Goal: Information Seeking & Learning: Learn about a topic

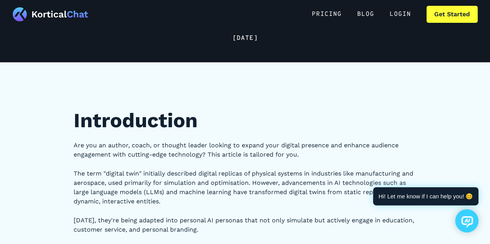
scroll to position [63, 0]
drag, startPoint x: 232, startPoint y: 157, endPoint x: 192, endPoint y: 158, distance: 40.3
click at [192, 158] on p "Are you an author, coach, or thought leader looking to expand your digital pres…" at bounding box center [245, 150] width 343 height 19
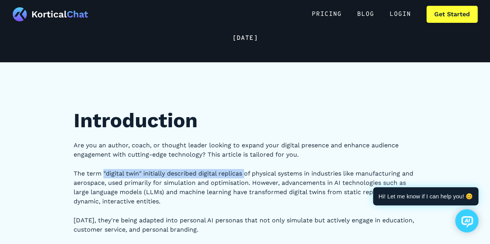
drag, startPoint x: 104, startPoint y: 174, endPoint x: 244, endPoint y: 177, distance: 139.8
click at [244, 177] on p "The term "digital twin" initially described digital replicas of physical system…" at bounding box center [245, 187] width 343 height 37
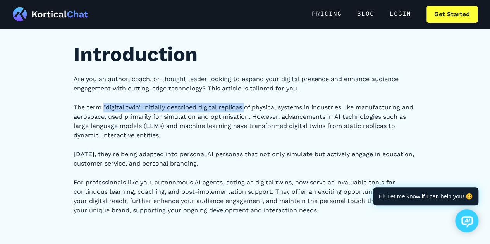
scroll to position [194, 0]
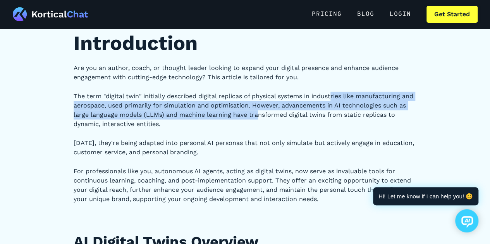
drag, startPoint x: 332, startPoint y: 97, endPoint x: 256, endPoint y: 113, distance: 77.1
click at [256, 113] on p "The term "digital twin" initially described digital replicas of physical system…" at bounding box center [245, 110] width 343 height 37
click at [255, 116] on p "The term "digital twin" initially described digital replicas of physical system…" at bounding box center [245, 110] width 343 height 37
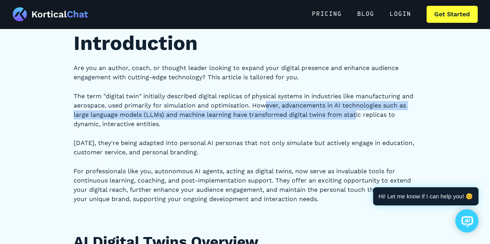
drag, startPoint x: 266, startPoint y: 105, endPoint x: 356, endPoint y: 117, distance: 91.3
click at [356, 117] on p "The term "digital twin" initially described digital replicas of physical system…" at bounding box center [245, 110] width 343 height 37
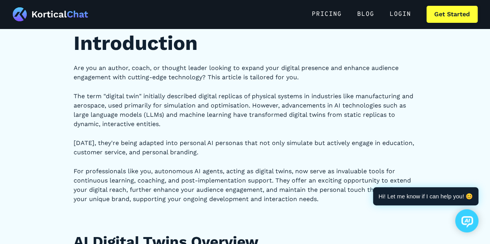
drag, startPoint x: 117, startPoint y: 125, endPoint x: 175, endPoint y: 125, distance: 58.1
click at [175, 125] on p "The term "digital twin" initially described digital replicas of physical system…" at bounding box center [245, 110] width 343 height 37
click at [154, 147] on p "[DATE], they're being adapted into personal AI personas that not only simulate …" at bounding box center [245, 148] width 343 height 19
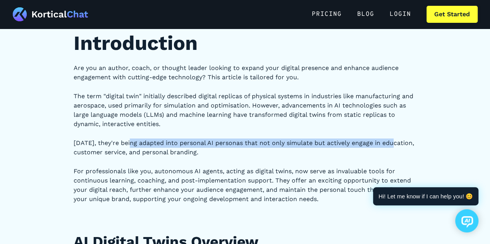
drag, startPoint x: 128, startPoint y: 141, endPoint x: 393, endPoint y: 146, distance: 265.2
click at [393, 146] on p "[DATE], they're being adapted into personal AI personas that not only simulate …" at bounding box center [245, 148] width 343 height 19
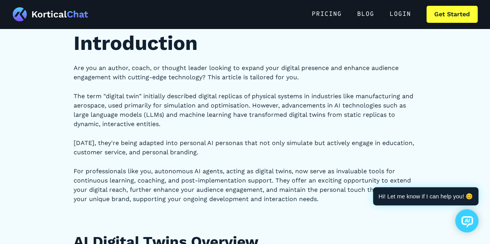
drag, startPoint x: 95, startPoint y: 150, endPoint x: 202, endPoint y: 149, distance: 107.2
click at [202, 149] on p "[DATE], they're being adapted into personal AI personas that not only simulate …" at bounding box center [245, 148] width 343 height 19
click at [195, 170] on p "For professionals like you, autonomous AI agents, acting as digital twins, now …" at bounding box center [245, 185] width 343 height 37
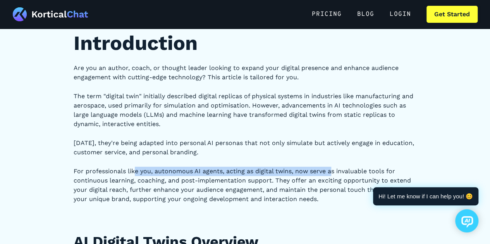
drag, startPoint x: 133, startPoint y: 171, endPoint x: 332, endPoint y: 160, distance: 198.9
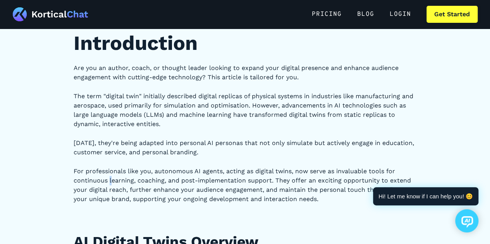
drag, startPoint x: 150, startPoint y: 190, endPoint x: 110, endPoint y: 184, distance: 40.7
click at [110, 184] on p "For professionals like you, autonomous AI agents, acting as digital twins, now …" at bounding box center [245, 185] width 343 height 37
drag, startPoint x: 213, startPoint y: 181, endPoint x: 323, endPoint y: 185, distance: 110.4
click at [323, 185] on p "For professionals like you, autonomous AI agents, acting as digital twins, now …" at bounding box center [245, 185] width 343 height 37
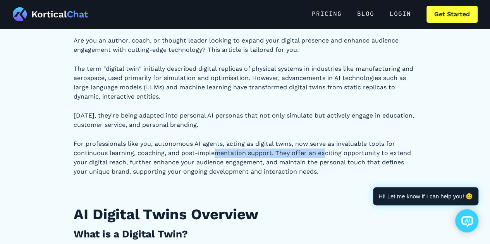
scroll to position [232, 0]
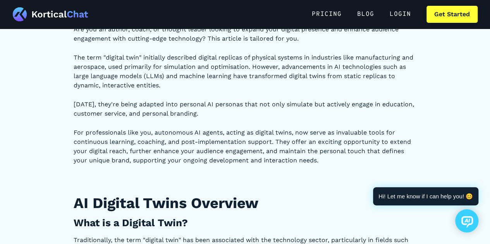
click at [206, 154] on p "For professionals like you, autonomous AI agents, acting as digital twins, now …" at bounding box center [245, 146] width 343 height 37
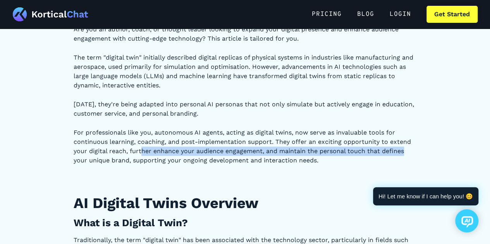
drag, startPoint x: 142, startPoint y: 151, endPoint x: 410, endPoint y: 152, distance: 267.1
click at [410, 152] on p "For professionals like you, autonomous AI agents, acting as digital twins, now …" at bounding box center [245, 146] width 343 height 37
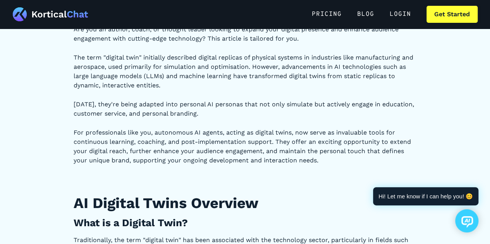
drag, startPoint x: 310, startPoint y: 176, endPoint x: 306, endPoint y: 175, distance: 4.8
click at [310, 176] on p "‍" at bounding box center [245, 179] width 343 height 9
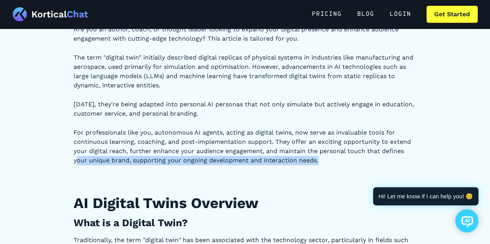
drag, startPoint x: 77, startPoint y: 159, endPoint x: 326, endPoint y: 161, distance: 249.7
click at [326, 161] on p "For professionals like you, autonomous AI agents, acting as digital twins, now …" at bounding box center [245, 146] width 343 height 37
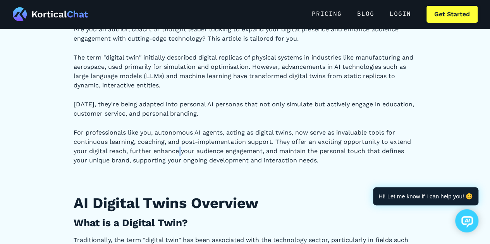
drag, startPoint x: 324, startPoint y: 161, endPoint x: 179, endPoint y: 149, distance: 145.7
click at [179, 149] on p "For professionals like you, autonomous AI agents, acting as digital twins, now …" at bounding box center [245, 146] width 343 height 37
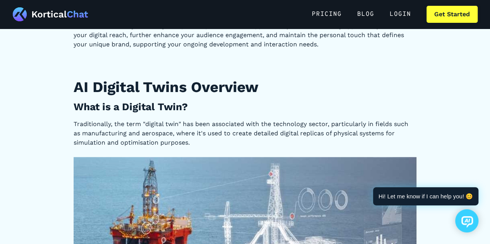
drag, startPoint x: 251, startPoint y: 134, endPoint x: 207, endPoint y: 128, distance: 44.9
click at [207, 128] on p "Traditionally, the term "digital twin" has been associated with the technology …" at bounding box center [245, 134] width 343 height 28
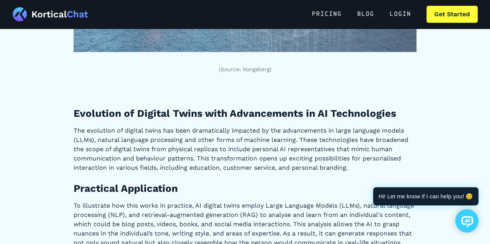
scroll to position [697, 0]
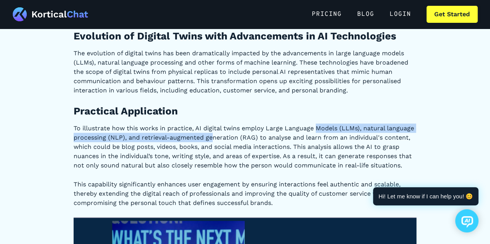
drag, startPoint x: 210, startPoint y: 133, endPoint x: 315, endPoint y: 132, distance: 104.9
click at [315, 132] on p "To illustrate how this works in practice, AI digital twins employ Large Languag…" at bounding box center [245, 146] width 343 height 46
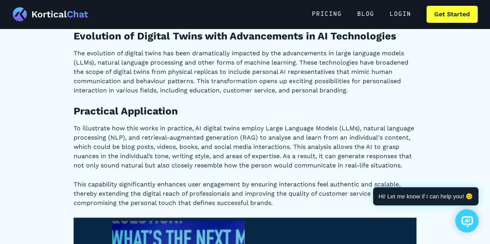
click at [355, 135] on p "To illustrate how this works in practice, AI digital twins employ Large Languag…" at bounding box center [245, 146] width 343 height 46
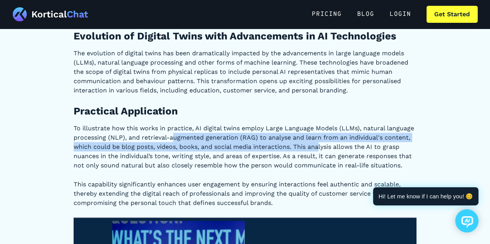
drag, startPoint x: 174, startPoint y: 136, endPoint x: 321, endPoint y: 148, distance: 146.8
click at [321, 148] on p "To illustrate how this works in practice, AI digital twins employ Large Languag…" at bounding box center [245, 146] width 343 height 46
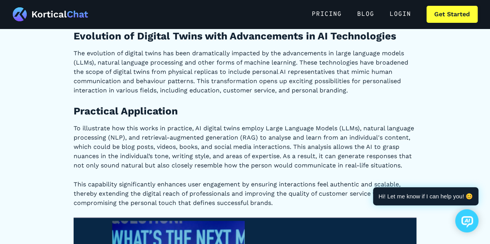
click at [339, 148] on p "To illustrate how this works in practice, AI digital twins employ Large Languag…" at bounding box center [245, 146] width 343 height 46
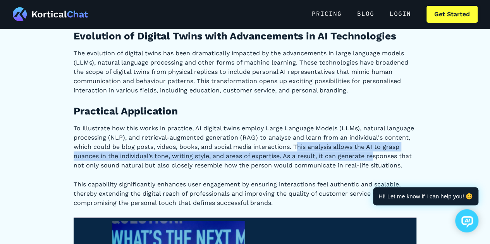
drag, startPoint x: 297, startPoint y: 147, endPoint x: 373, endPoint y: 156, distance: 76.7
click at [373, 156] on p "To illustrate how this works in practice, AI digital twins employ Large Languag…" at bounding box center [245, 146] width 343 height 46
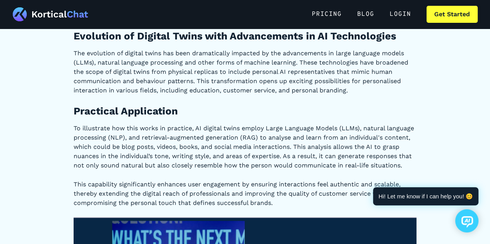
click at [348, 164] on p "To illustrate how this works in practice, AI digital twins employ Large Languag…" at bounding box center [245, 146] width 343 height 46
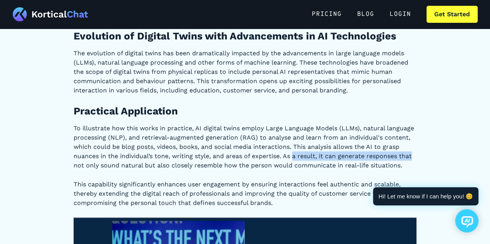
drag, startPoint x: 295, startPoint y: 154, endPoint x: 431, endPoint y: 158, distance: 135.9
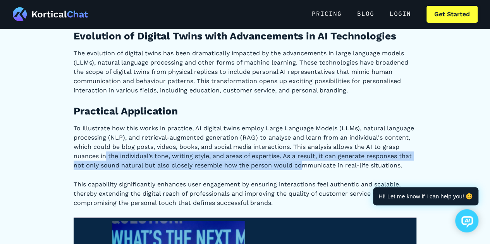
drag, startPoint x: 105, startPoint y: 158, endPoint x: 303, endPoint y: 165, distance: 197.9
click at [303, 165] on p "To illustrate how this works in practice, AI digital twins employ Large Languag…" at bounding box center [245, 146] width 343 height 46
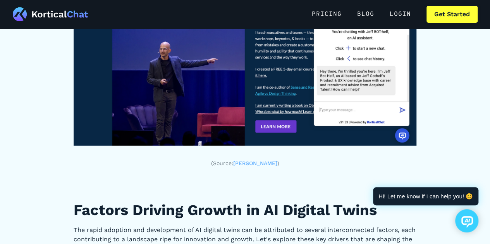
scroll to position [1045, 0]
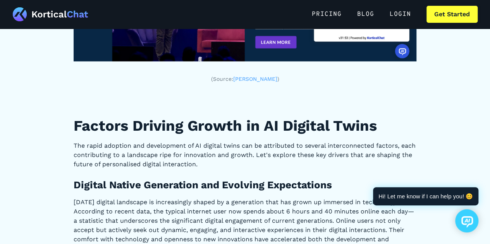
drag, startPoint x: 194, startPoint y: 158, endPoint x: 141, endPoint y: 150, distance: 53.5
click at [141, 150] on p "The rapid adoption and development of AI digital twins can be attributed to sev…" at bounding box center [245, 155] width 343 height 28
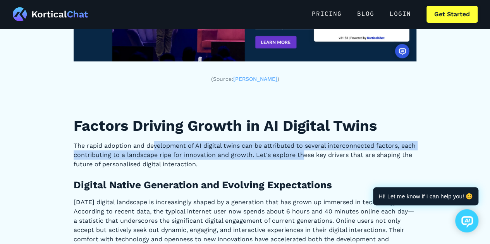
drag, startPoint x: 154, startPoint y: 143, endPoint x: 302, endPoint y: 159, distance: 149.5
click at [302, 159] on p "The rapid adoption and development of AI digital twins can be attributed to sev…" at bounding box center [245, 155] width 343 height 28
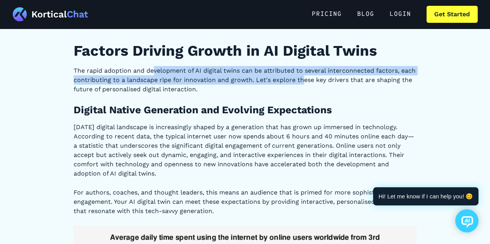
scroll to position [1123, 0]
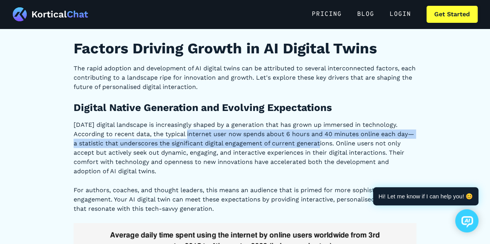
drag, startPoint x: 185, startPoint y: 131, endPoint x: 310, endPoint y: 156, distance: 127.8
click at [310, 155] on p "[DATE] digital landscape is increasingly shaped by a generation that has grown …" at bounding box center [245, 148] width 343 height 56
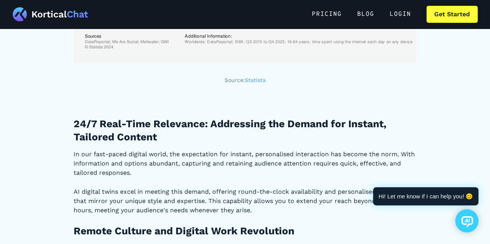
scroll to position [1587, 0]
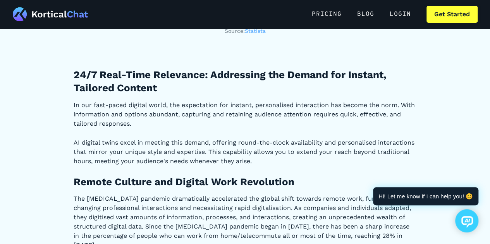
drag, startPoint x: 248, startPoint y: 147, endPoint x: 221, endPoint y: 143, distance: 27.0
click at [221, 143] on p "AI digital twins excel in meeting this demand, offering round-the-clock availab…" at bounding box center [245, 152] width 343 height 28
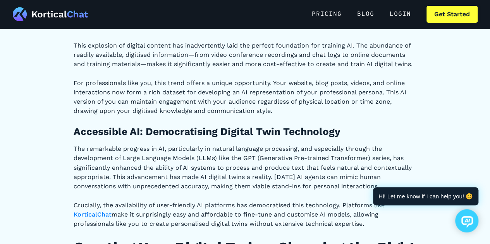
scroll to position [2052, 0]
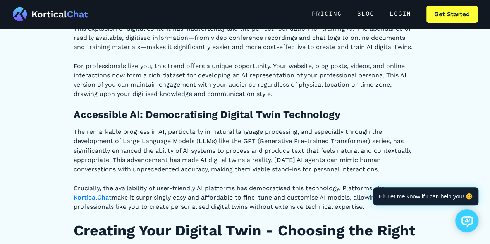
click at [219, 137] on p "The remarkable progress in AI, particularly in natural language processing, and…" at bounding box center [245, 150] width 343 height 46
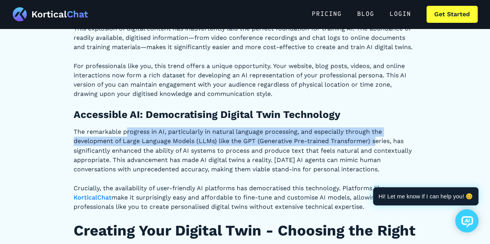
drag, startPoint x: 127, startPoint y: 123, endPoint x: 374, endPoint y: 134, distance: 247.2
click at [374, 134] on p "The remarkable progress in AI, particularly in natural language processing, and…" at bounding box center [245, 150] width 343 height 46
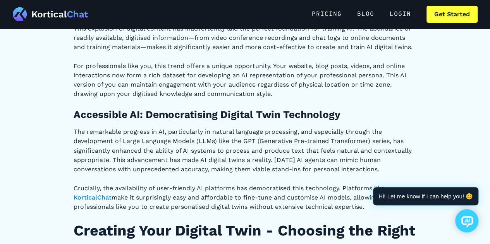
click at [201, 183] on p "Crucially, the availability of user-friendly AI platforms has democratised this…" at bounding box center [245, 197] width 343 height 28
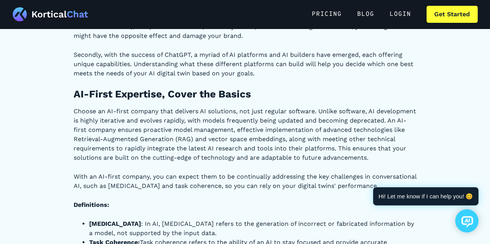
scroll to position [2361, 0]
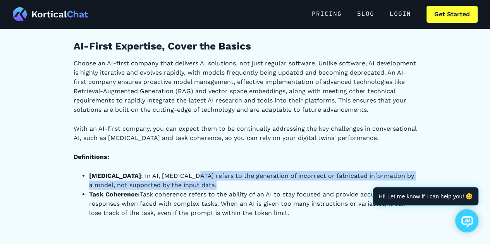
drag, startPoint x: 179, startPoint y: 161, endPoint x: 250, endPoint y: 179, distance: 73.6
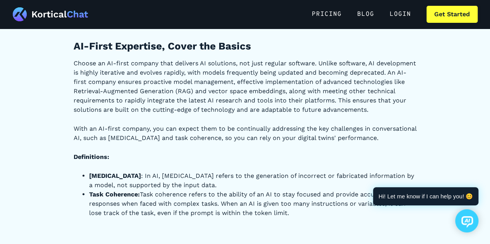
click at [237, 190] on li "Task Coherence: Task coherence refers to the ability of an AI to stay focused a…" at bounding box center [252, 204] width 327 height 28
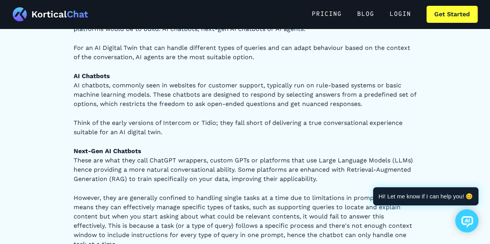
scroll to position [2981, 0]
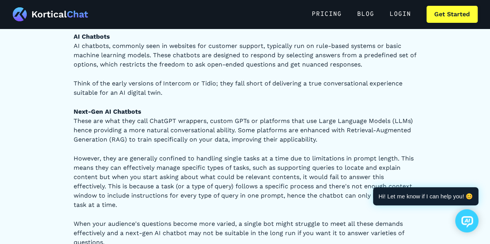
drag, startPoint x: 178, startPoint y: 149, endPoint x: 166, endPoint y: 147, distance: 11.4
drag, startPoint x: 166, startPoint y: 147, endPoint x: 138, endPoint y: 147, distance: 28.6
click at [135, 154] on p "However, they are generally confined to handling single tasks at a time due to …" at bounding box center [245, 182] width 343 height 56
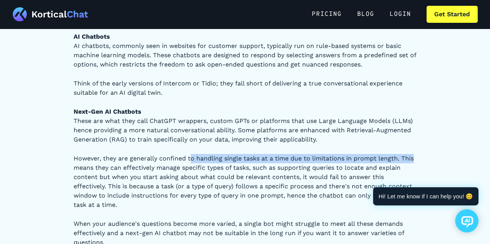
drag, startPoint x: 189, startPoint y: 149, endPoint x: 416, endPoint y: 149, distance: 226.8
click at [416, 154] on p "However, they are generally confined to handling single tasks at a time due to …" at bounding box center [245, 182] width 343 height 56
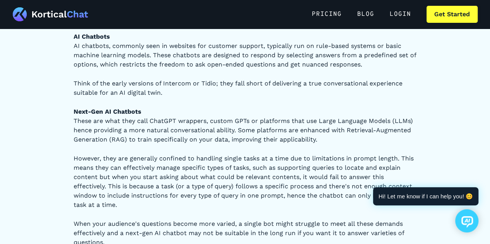
click at [300, 162] on p "However, they are generally confined to handling single tasks at a time due to …" at bounding box center [245, 182] width 343 height 56
drag, startPoint x: 299, startPoint y: 159, endPoint x: 372, endPoint y: 157, distance: 73.6
click at [372, 157] on p "However, they are generally confined to handling single tasks at a time due to …" at bounding box center [245, 182] width 343 height 56
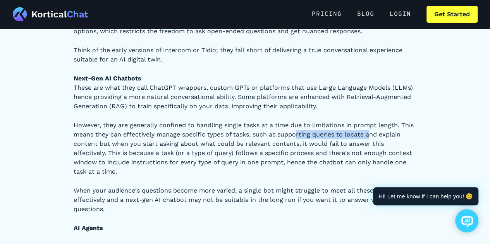
scroll to position [3097, 0]
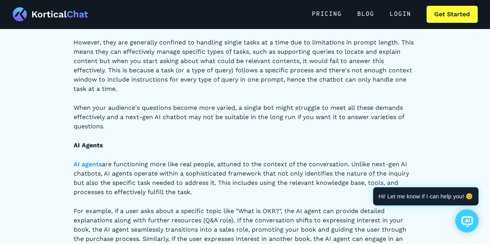
click at [149, 160] on p "AI agents are functioning more like real people, attuned to the context of the …" at bounding box center [245, 178] width 343 height 37
drag, startPoint x: 152, startPoint y: 156, endPoint x: 293, endPoint y: 184, distance: 144.4
click at [293, 184] on p "AI agents are functioning more like real people, attuned to the context of the …" at bounding box center [245, 178] width 343 height 37
click at [165, 207] on p "For example, if a user asks about a specific topic like "What is OKR?", the AI …" at bounding box center [245, 235] width 343 height 56
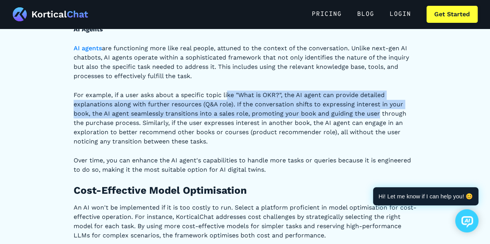
drag, startPoint x: 229, startPoint y: 80, endPoint x: 380, endPoint y: 103, distance: 152.7
click at [380, 103] on p "For example, if a user asks about a specific topic like "What is OKR?", the AI …" at bounding box center [245, 119] width 343 height 56
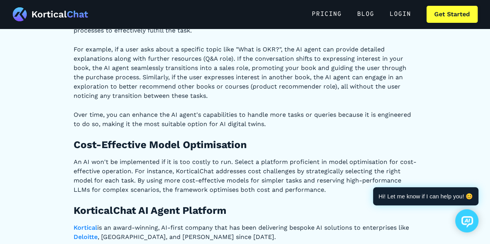
scroll to position [3329, 0]
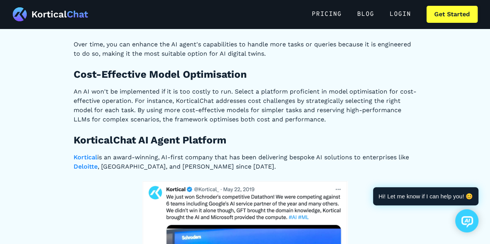
drag, startPoint x: 185, startPoint y: 106, endPoint x: 130, endPoint y: 98, distance: 55.9
click at [149, 100] on p "An AI won't be implemented if it is too costly to run. Select a platform profic…" at bounding box center [245, 105] width 343 height 37
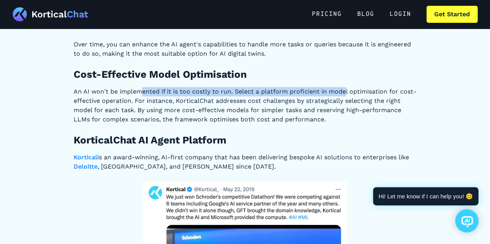
drag, startPoint x: 142, startPoint y: 79, endPoint x: 345, endPoint y: 85, distance: 202.9
click at [345, 87] on p "An AI won't be implemented if it is too costly to run. Select a platform profic…" at bounding box center [245, 105] width 343 height 37
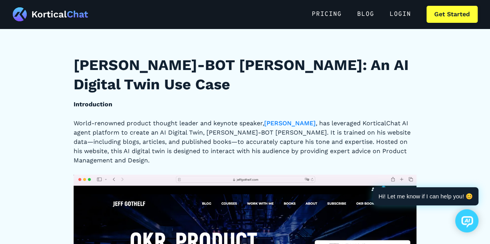
scroll to position [3948, 0]
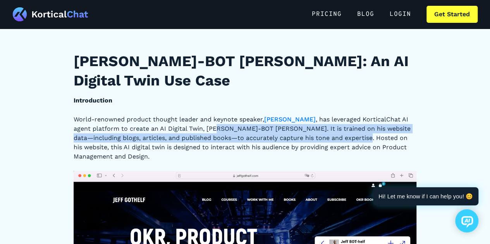
drag, startPoint x: 197, startPoint y: 98, endPoint x: 334, endPoint y: 113, distance: 137.8
click at [334, 115] on p "World-renowned product thought leader and keynote speaker, [PERSON_NAME] , has …" at bounding box center [245, 138] width 343 height 46
click at [325, 115] on p "World-renowned product thought leader and keynote speaker, [PERSON_NAME] , has …" at bounding box center [245, 138] width 343 height 46
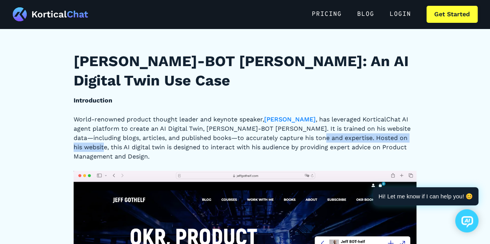
drag, startPoint x: 287, startPoint y: 109, endPoint x: 392, endPoint y: 105, distance: 105.0
click at [392, 115] on p "World-renowned product thought leader and keynote speaker, [PERSON_NAME] , has …" at bounding box center [245, 138] width 343 height 46
click at [393, 115] on p "World-renowned product thought leader and keynote speaker, [PERSON_NAME] , has …" at bounding box center [245, 138] width 343 height 46
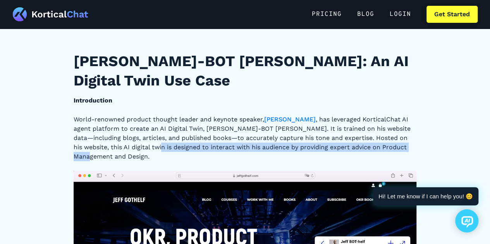
drag, startPoint x: 113, startPoint y: 121, endPoint x: 387, endPoint y: 114, distance: 273.8
click at [387, 115] on p "World-renowned product thought leader and keynote speaker, [PERSON_NAME] , has …" at bounding box center [245, 138] width 343 height 46
click at [396, 118] on p "World-renowned product thought leader and keynote speaker, [PERSON_NAME] , has …" at bounding box center [245, 138] width 343 height 46
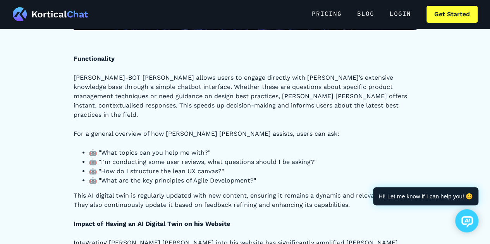
scroll to position [4258, 0]
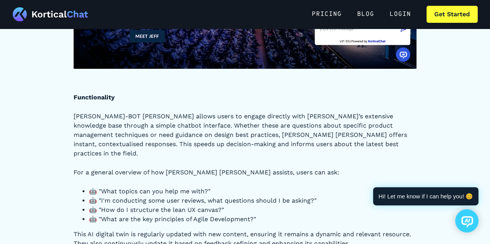
drag, startPoint x: 313, startPoint y: 111, endPoint x: 307, endPoint y: 113, distance: 5.9
drag, startPoint x: 307, startPoint y: 113, endPoint x: 284, endPoint y: 116, distance: 23.4
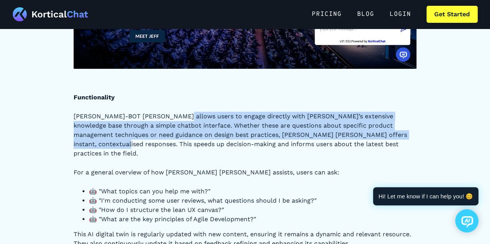
drag, startPoint x: 169, startPoint y: 80, endPoint x: 378, endPoint y: 100, distance: 210.0
click at [390, 112] on p "[PERSON_NAME]-BOT [PERSON_NAME] allows users to engage directly with [PERSON_NA…" at bounding box center [245, 135] width 343 height 46
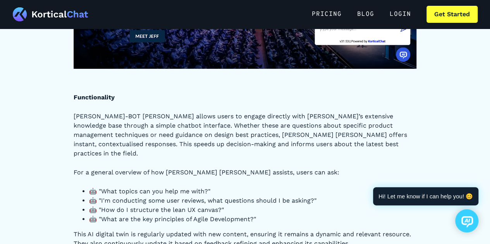
drag, startPoint x: 315, startPoint y: 130, endPoint x: 246, endPoint y: 134, distance: 69.0
drag, startPoint x: 150, startPoint y: 147, endPoint x: 213, endPoint y: 134, distance: 64.5
drag, startPoint x: 201, startPoint y: 152, endPoint x: 129, endPoint y: 154, distance: 72.0
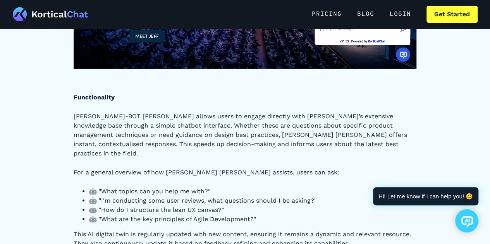
click at [201, 196] on li "🤖 "I'm conducting some user reviews, what questions should I be asking?"" at bounding box center [252, 200] width 327 height 9
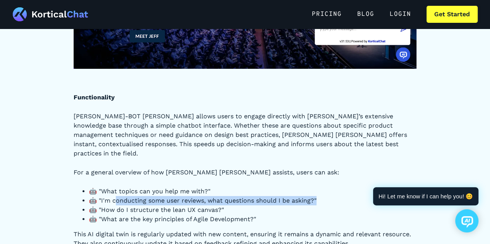
drag, startPoint x: 115, startPoint y: 156, endPoint x: 319, endPoint y: 153, distance: 203.6
click at [319, 196] on li "🤖 "I'm conducting some user reviews, what questions should I be asking?"" at bounding box center [252, 200] width 327 height 9
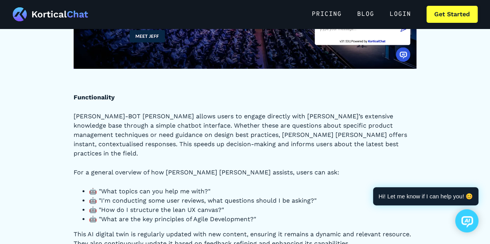
click at [213, 215] on li "🤖 "What are the key principles of Agile Development?"" at bounding box center [252, 219] width 327 height 9
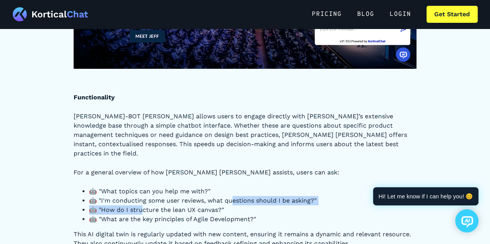
drag, startPoint x: 143, startPoint y: 163, endPoint x: 232, endPoint y: 156, distance: 89.2
click at [232, 187] on ul "🤖 "What topics can you help me with?" 🤖 "I'm conducting some user reviews, what…" at bounding box center [245, 205] width 343 height 37
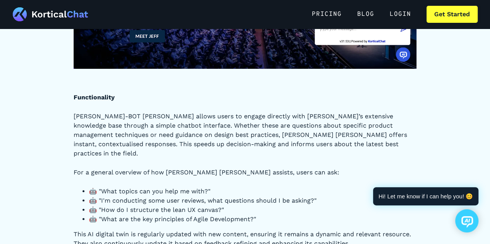
drag, startPoint x: 161, startPoint y: 173, endPoint x: 253, endPoint y: 170, distance: 91.4
click at [253, 215] on li "🤖 "What are the key principles of Agile Development?"" at bounding box center [252, 219] width 327 height 9
click at [213, 230] on p "This AI digital twin is regularly updated with new content, ensuring it remains…" at bounding box center [245, 239] width 343 height 19
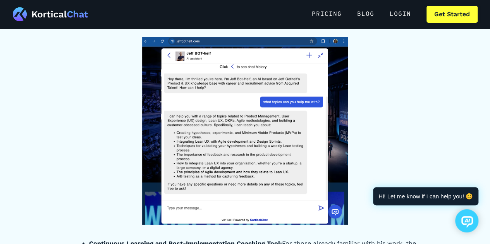
scroll to position [4640, 0]
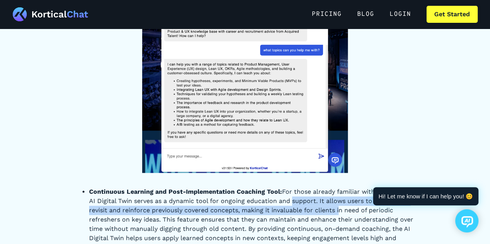
drag, startPoint x: 292, startPoint y: 150, endPoint x: 338, endPoint y: 167, distance: 49.1
click at [338, 187] on li "Continuous Learning and Post-Implementation Coaching Tool: For those already fa…" at bounding box center [252, 219] width 327 height 65
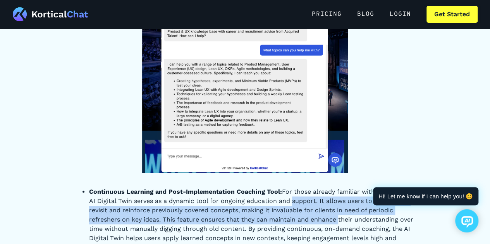
click at [338, 187] on li "Continuous Learning and Post-Implementation Coaching Tool: For those already fa…" at bounding box center [252, 219] width 327 height 65
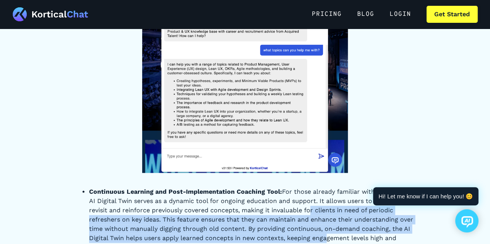
drag, startPoint x: 311, startPoint y: 163, endPoint x: 327, endPoint y: 188, distance: 29.5
click at [327, 188] on li "Continuous Learning and Post-Implementation Coaching Tool: For those already fa…" at bounding box center [252, 219] width 327 height 65
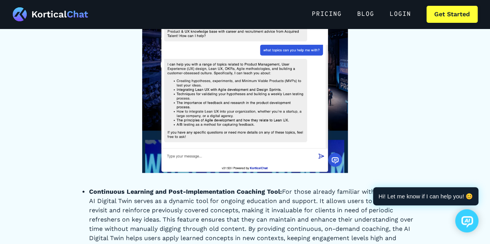
click at [297, 187] on li "Continuous Learning and Post-Implementation Coaching Tool: For those already fa…" at bounding box center [252, 219] width 327 height 65
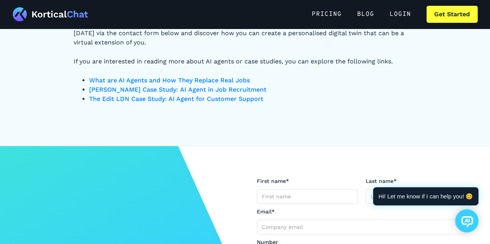
scroll to position [5618, 0]
